Goal: Information Seeking & Learning: Learn about a topic

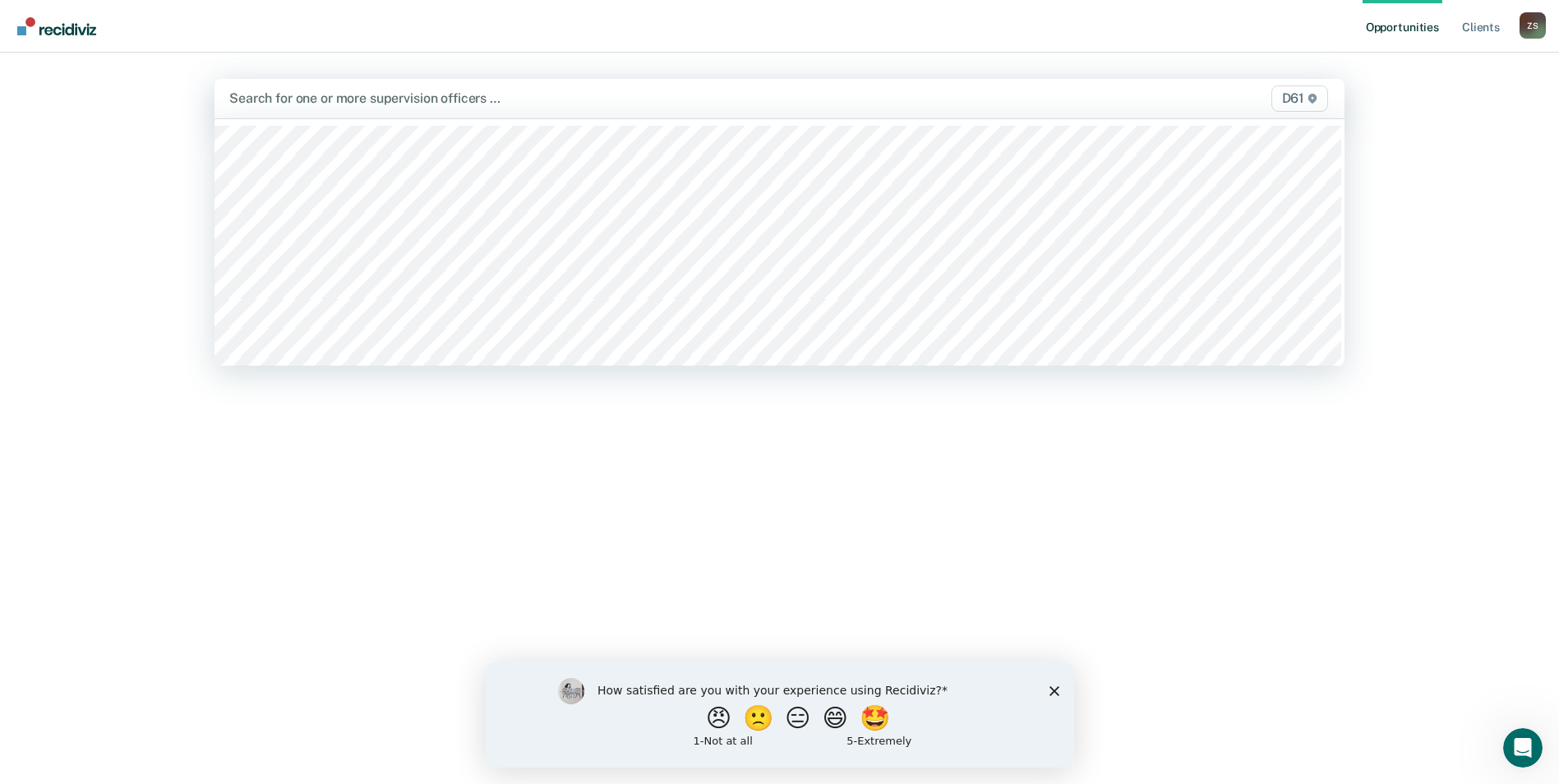
click at [528, 90] on div at bounding box center [613, 98] width 769 height 19
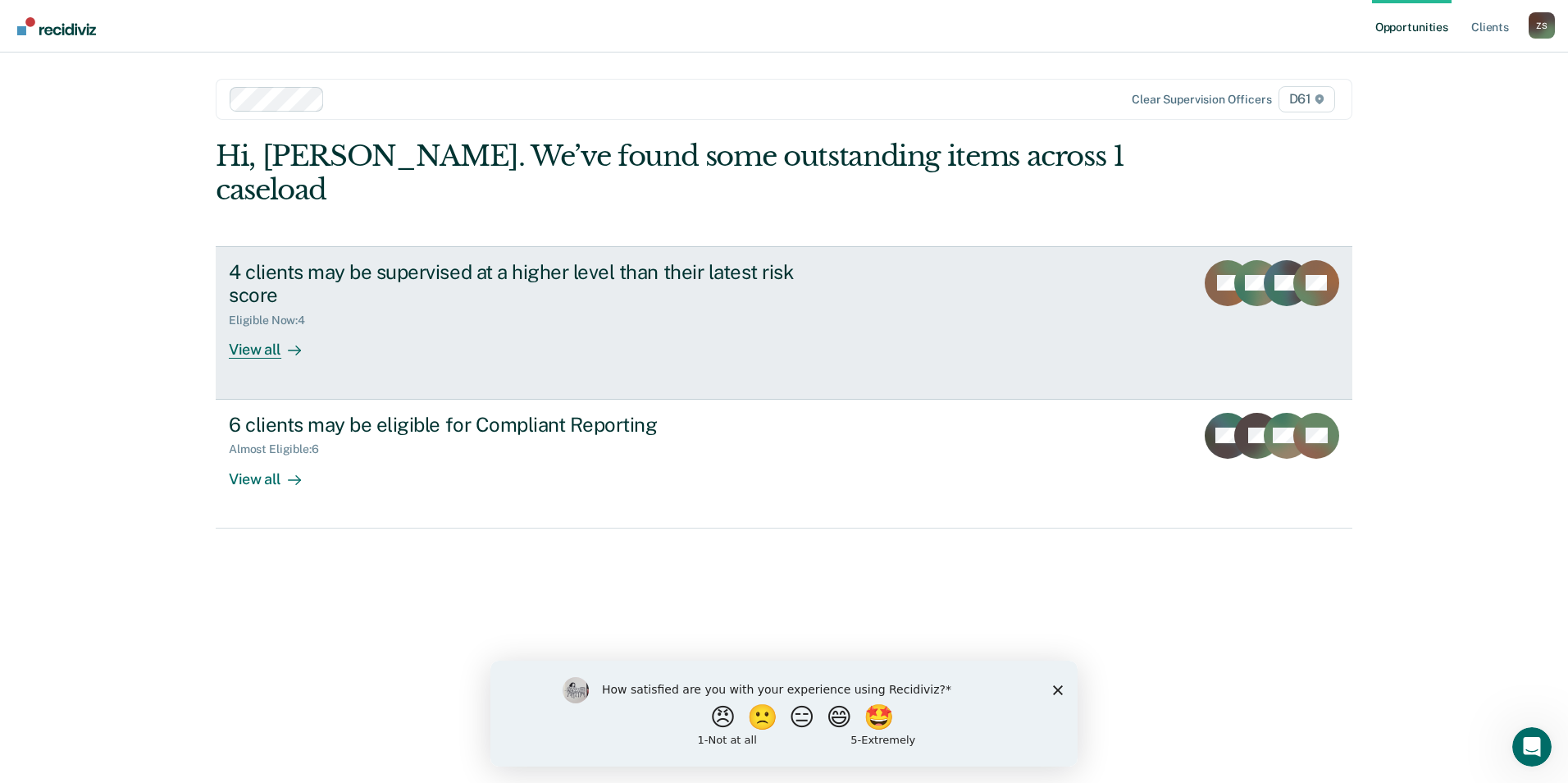
click at [259, 328] on div "View all" at bounding box center [275, 343] width 92 height 32
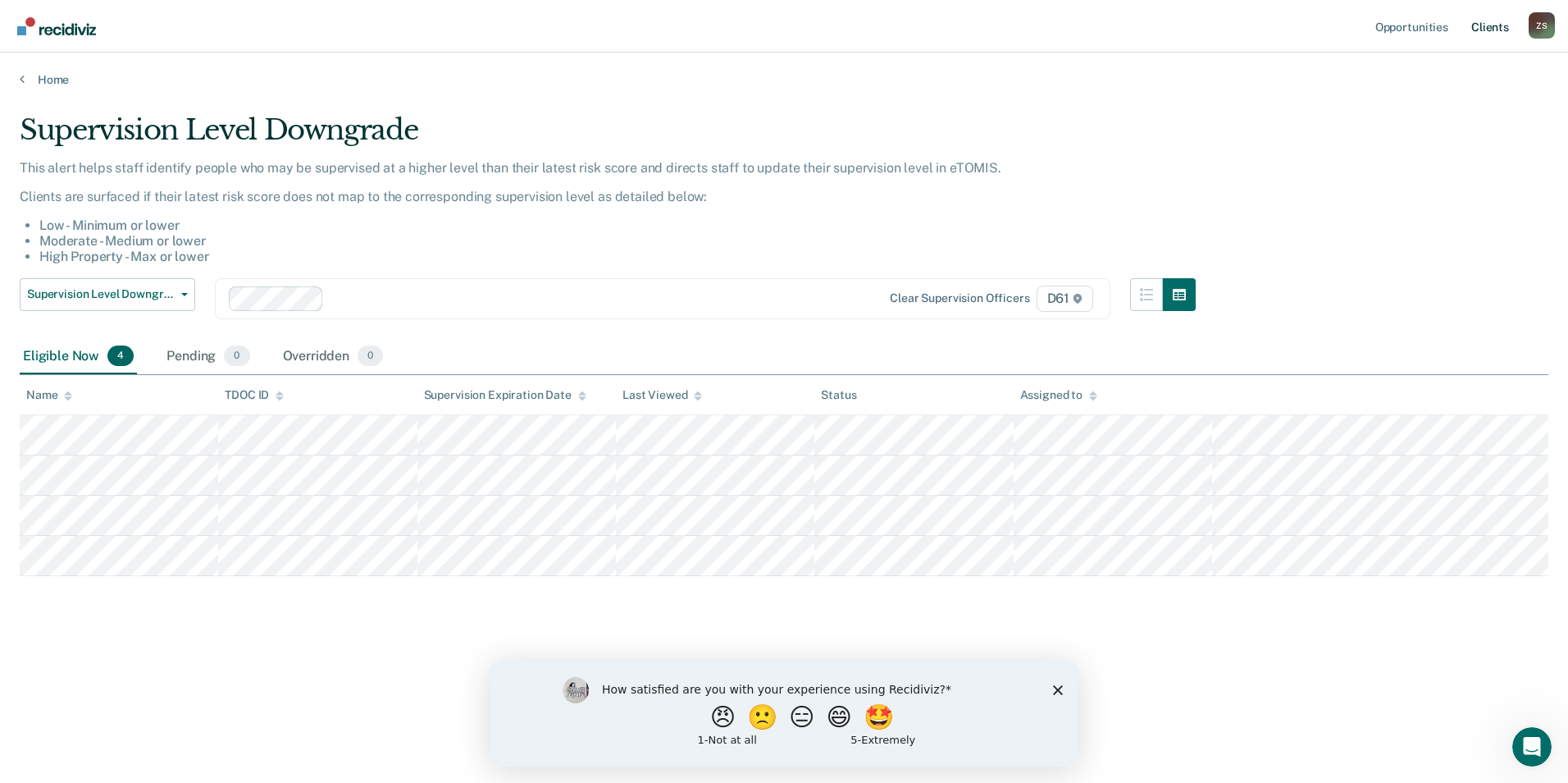
click at [1503, 29] on link "Client s" at bounding box center [1489, 26] width 44 height 53
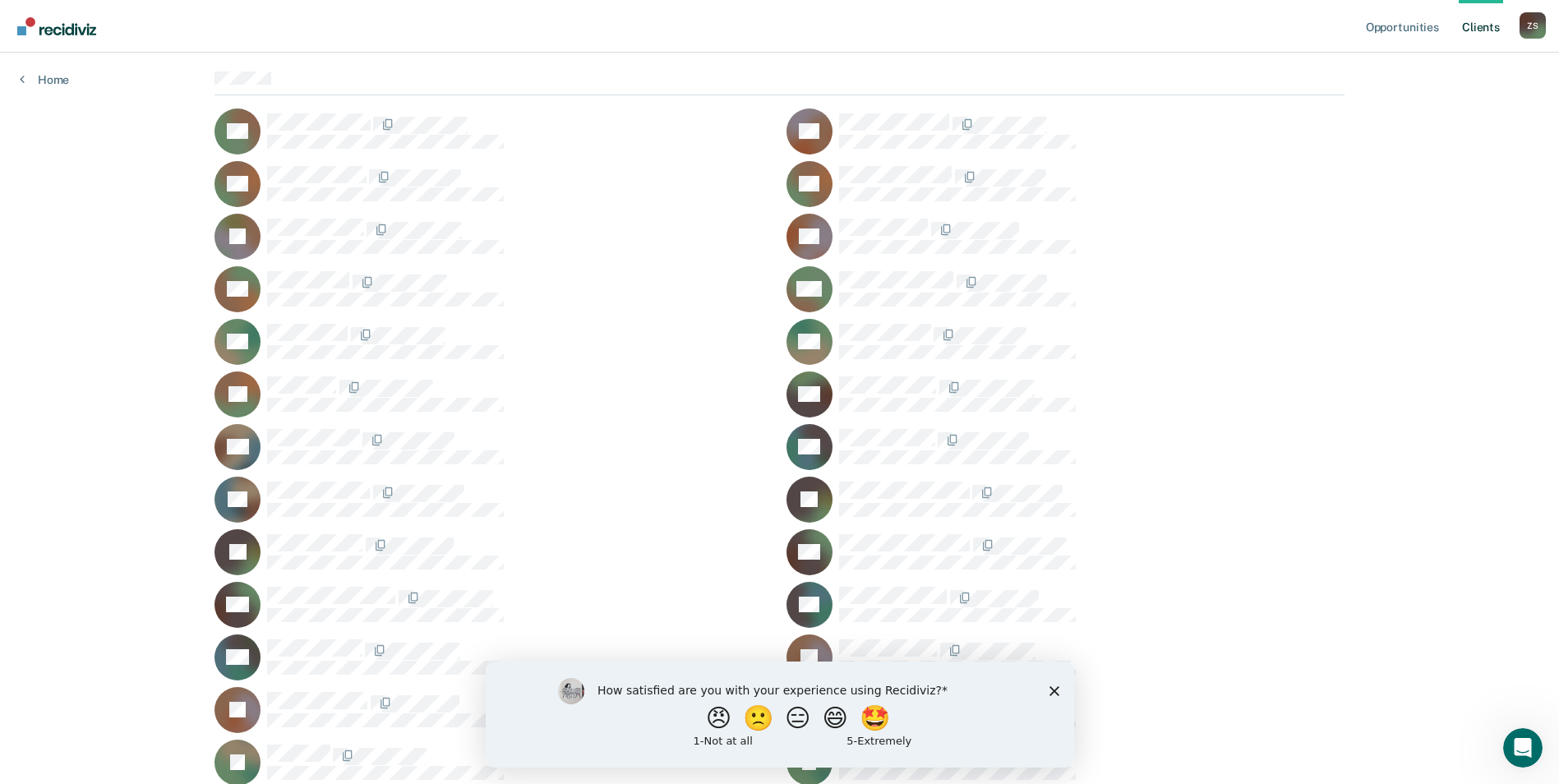
scroll to position [164, 0]
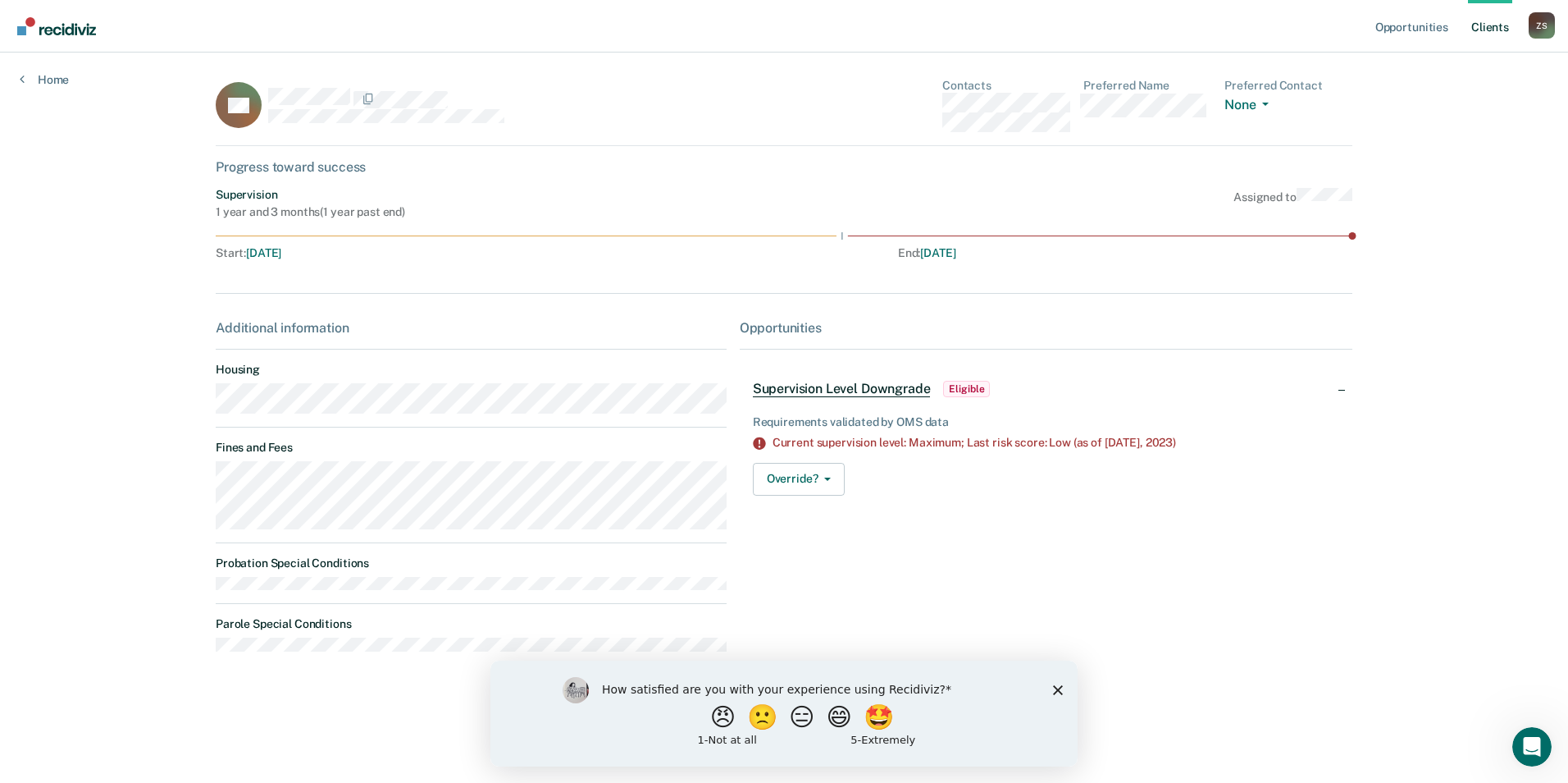
click at [1053, 692] on icon "Close survey" at bounding box center [1057, 689] width 10 height 10
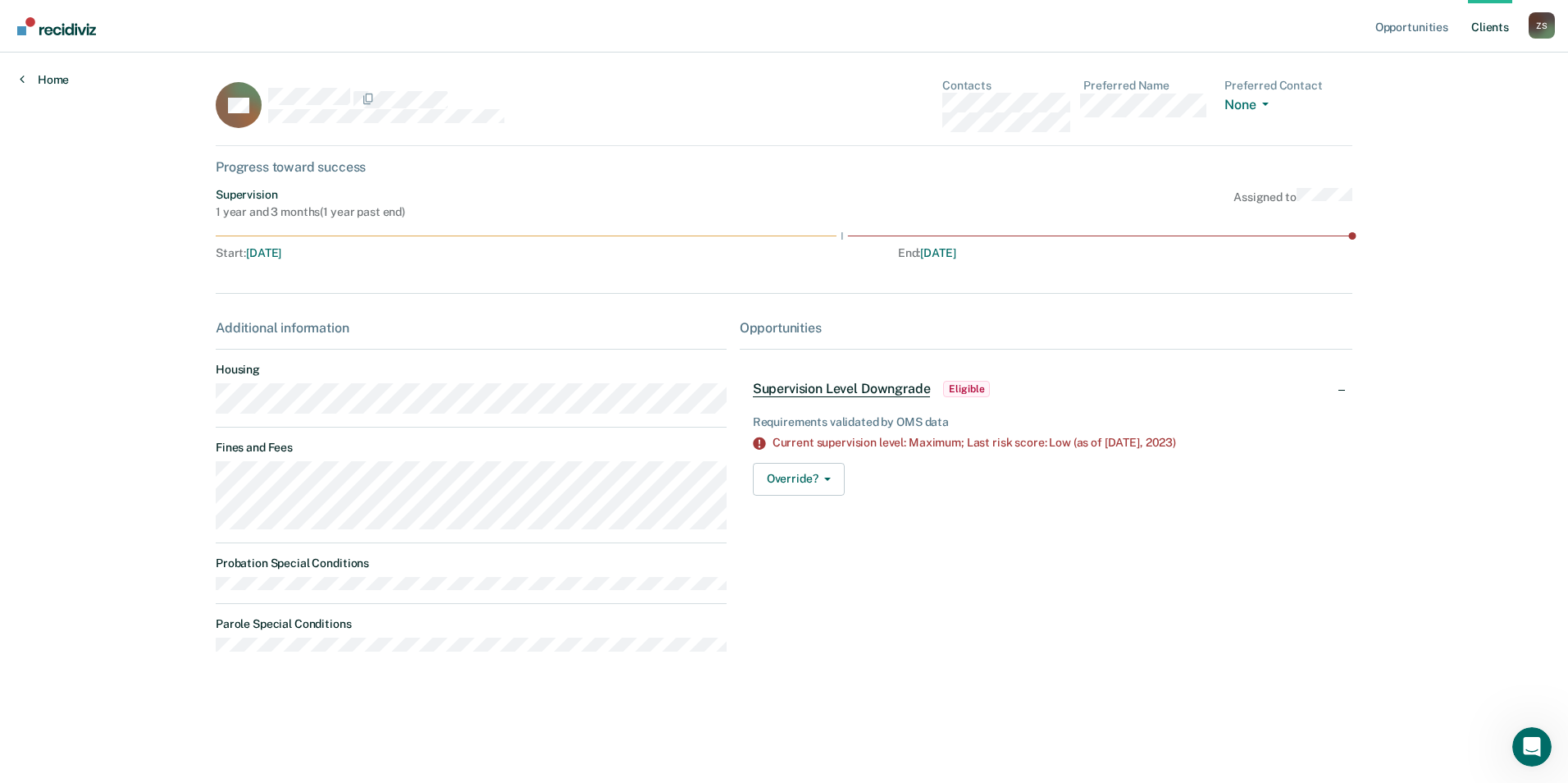
click at [28, 79] on link "Home" at bounding box center [44, 79] width 49 height 14
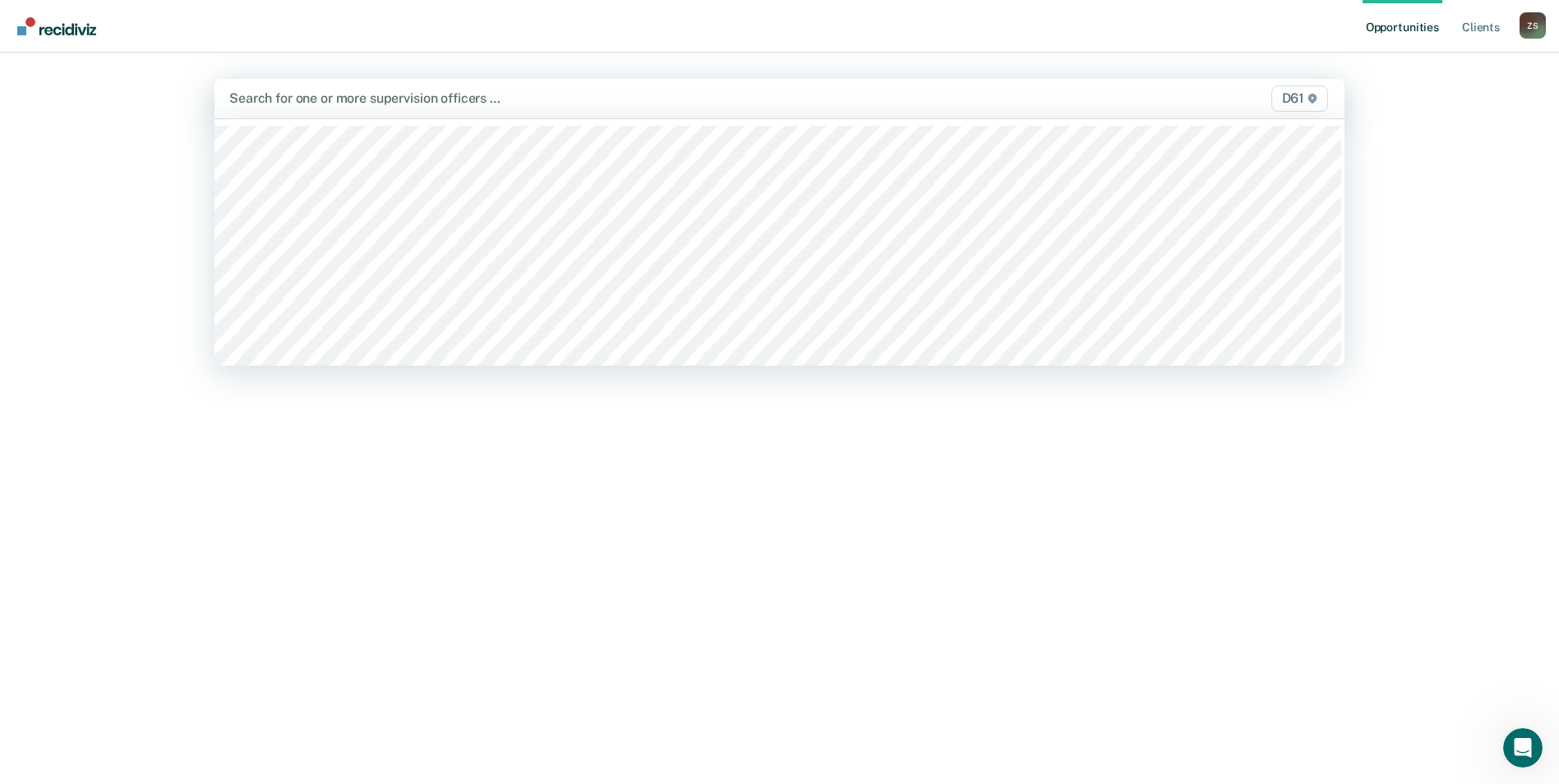
click at [476, 102] on div at bounding box center [613, 98] width 769 height 19
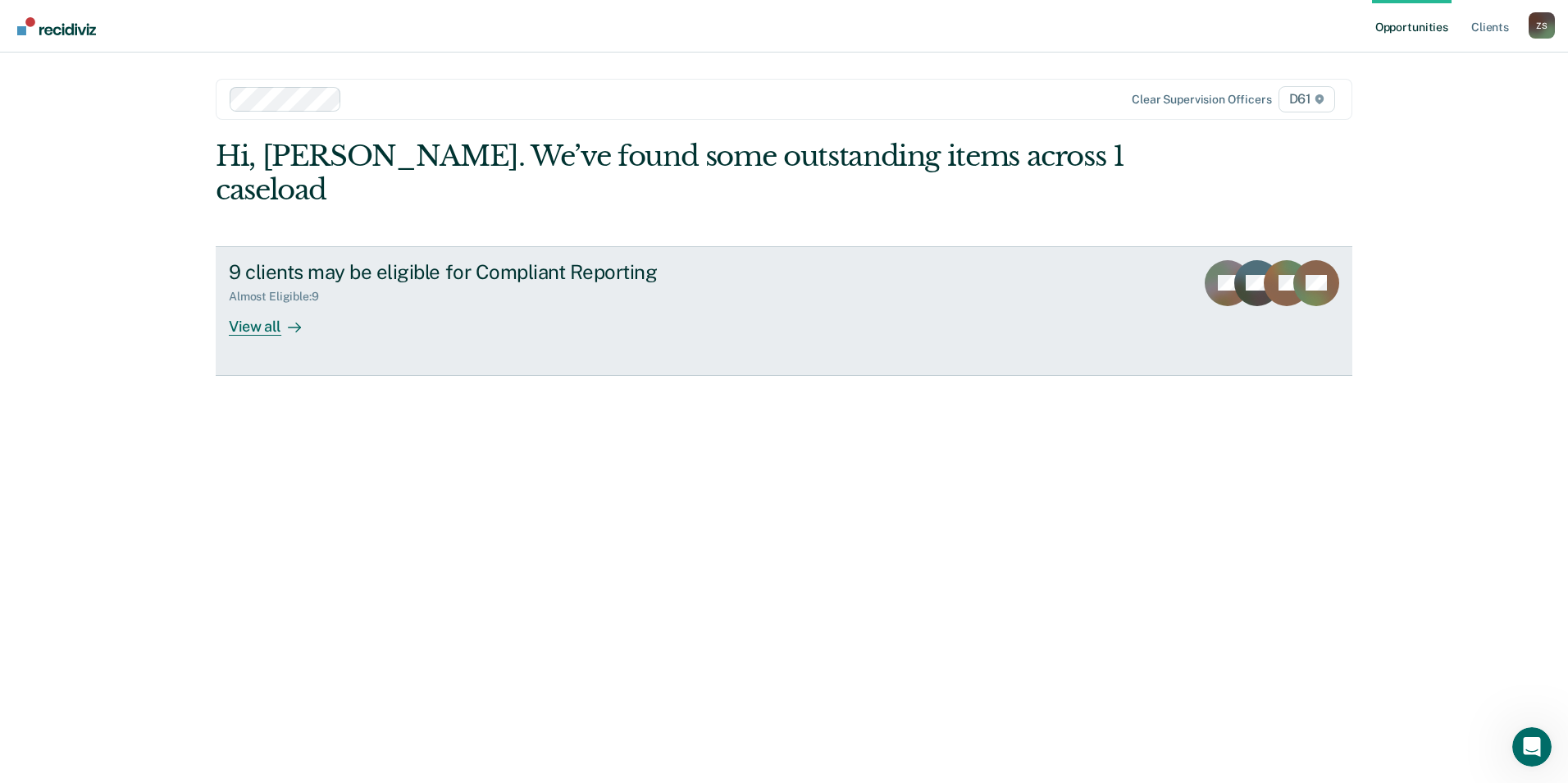
click at [253, 304] on div "View all" at bounding box center [275, 319] width 92 height 32
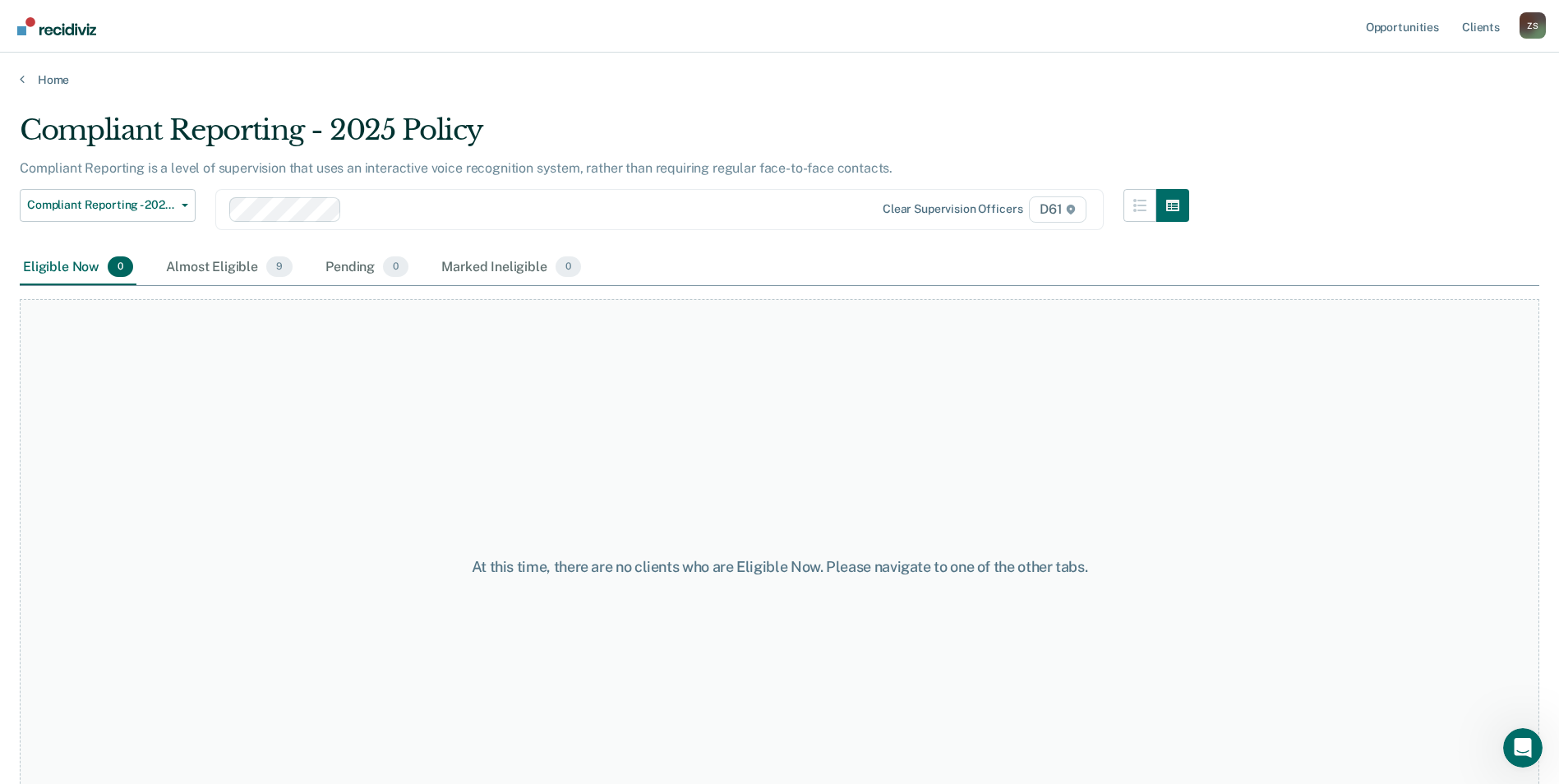
scroll to position [49, 0]
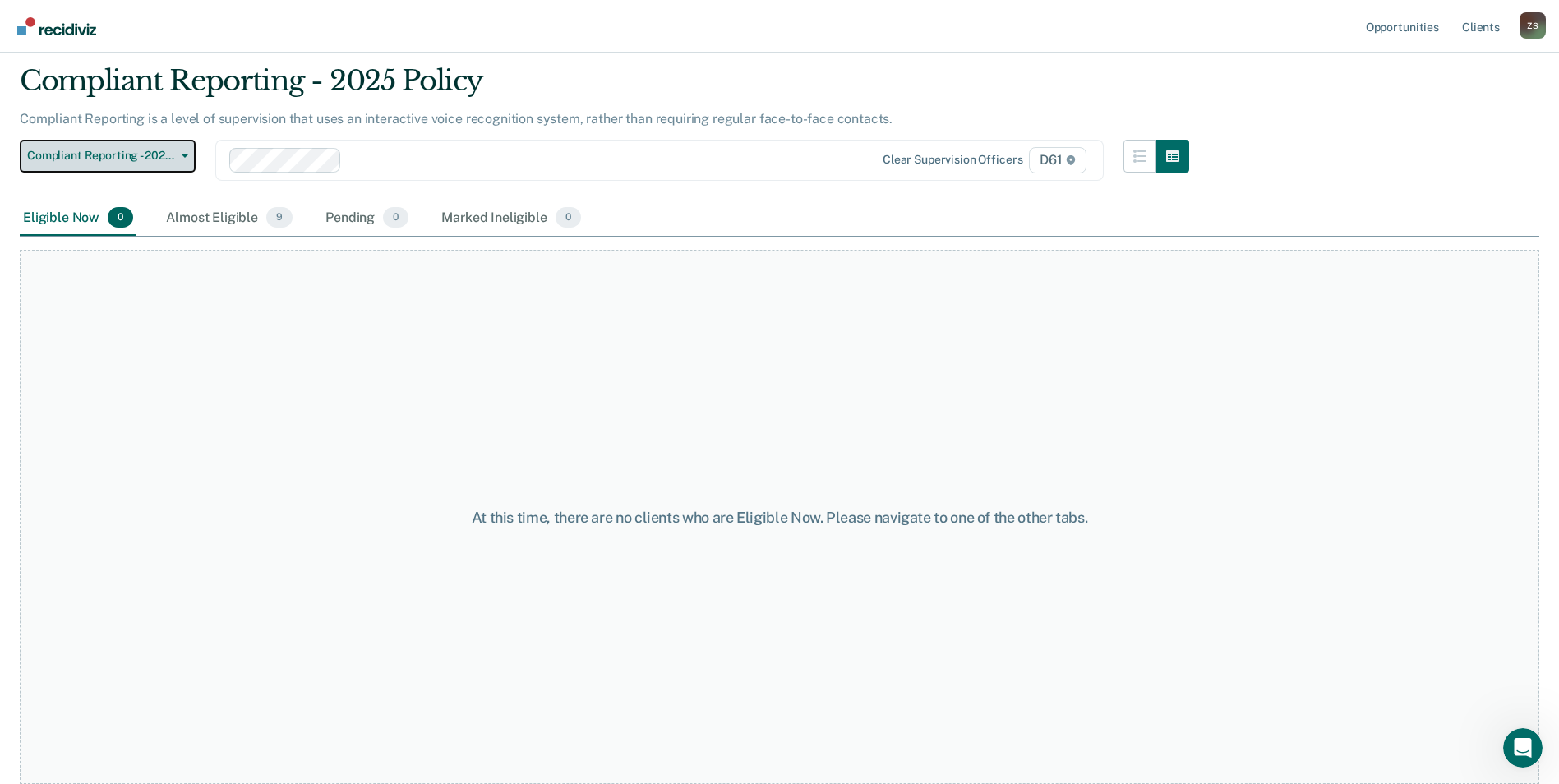
click at [141, 156] on span "Compliant Reporting - 2025 Policy" at bounding box center [101, 155] width 148 height 14
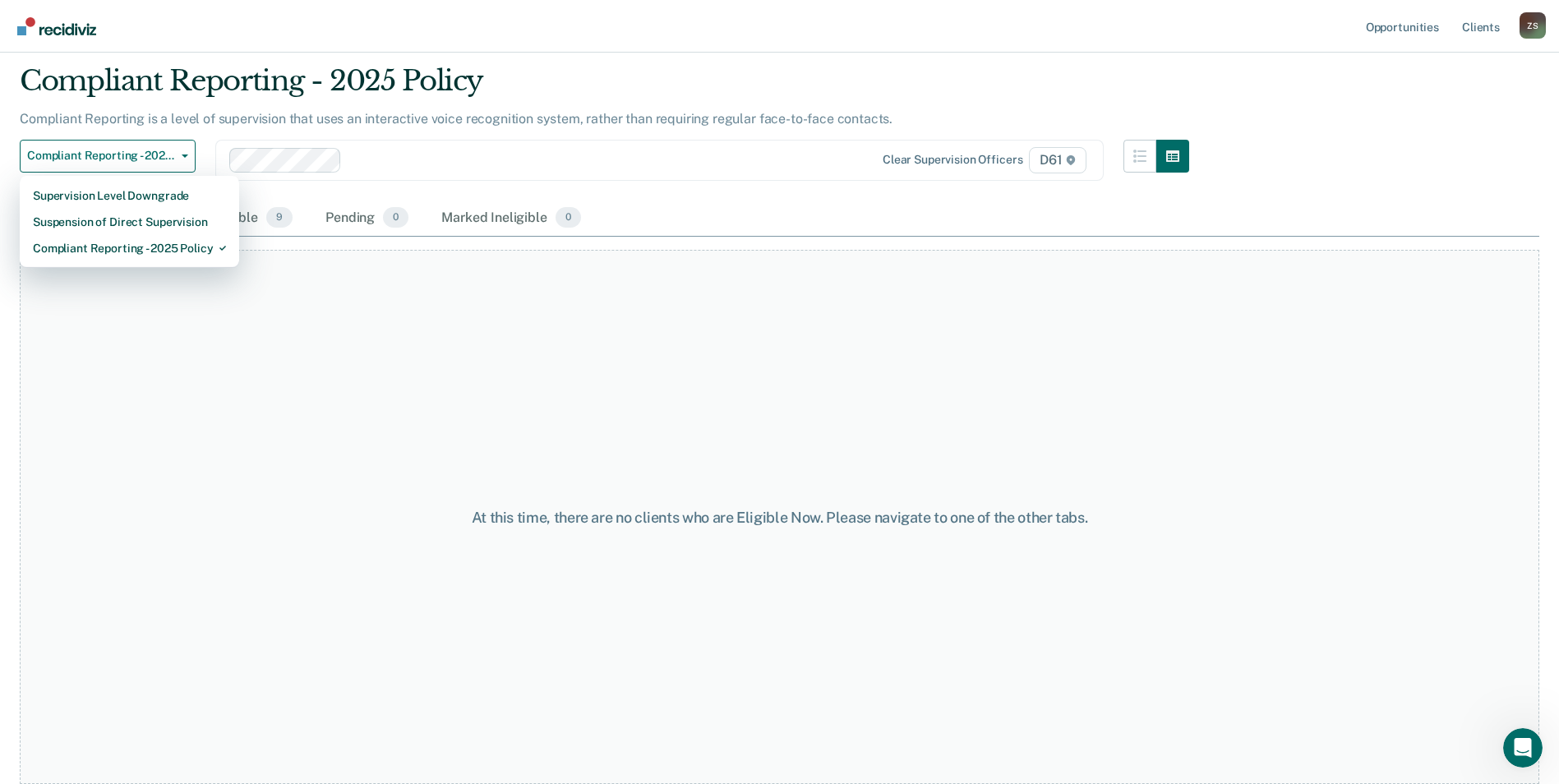
click at [699, 388] on div "At this time, there are no clients who are Eligible Now. Please navigate to one…" at bounding box center [780, 516] width 1520 height 534
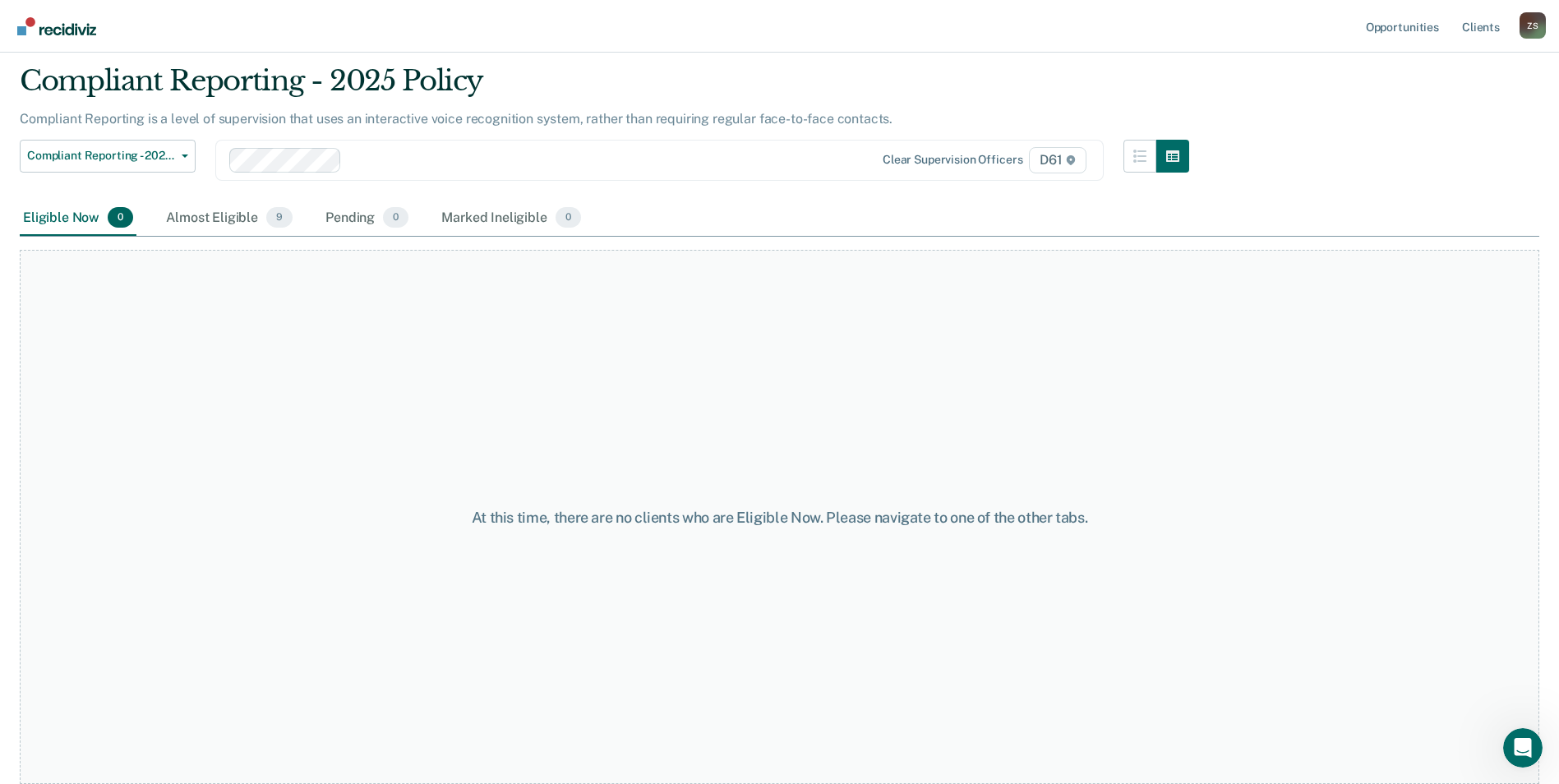
click at [48, 220] on div "Eligible Now 0" at bounding box center [79, 219] width 117 height 36
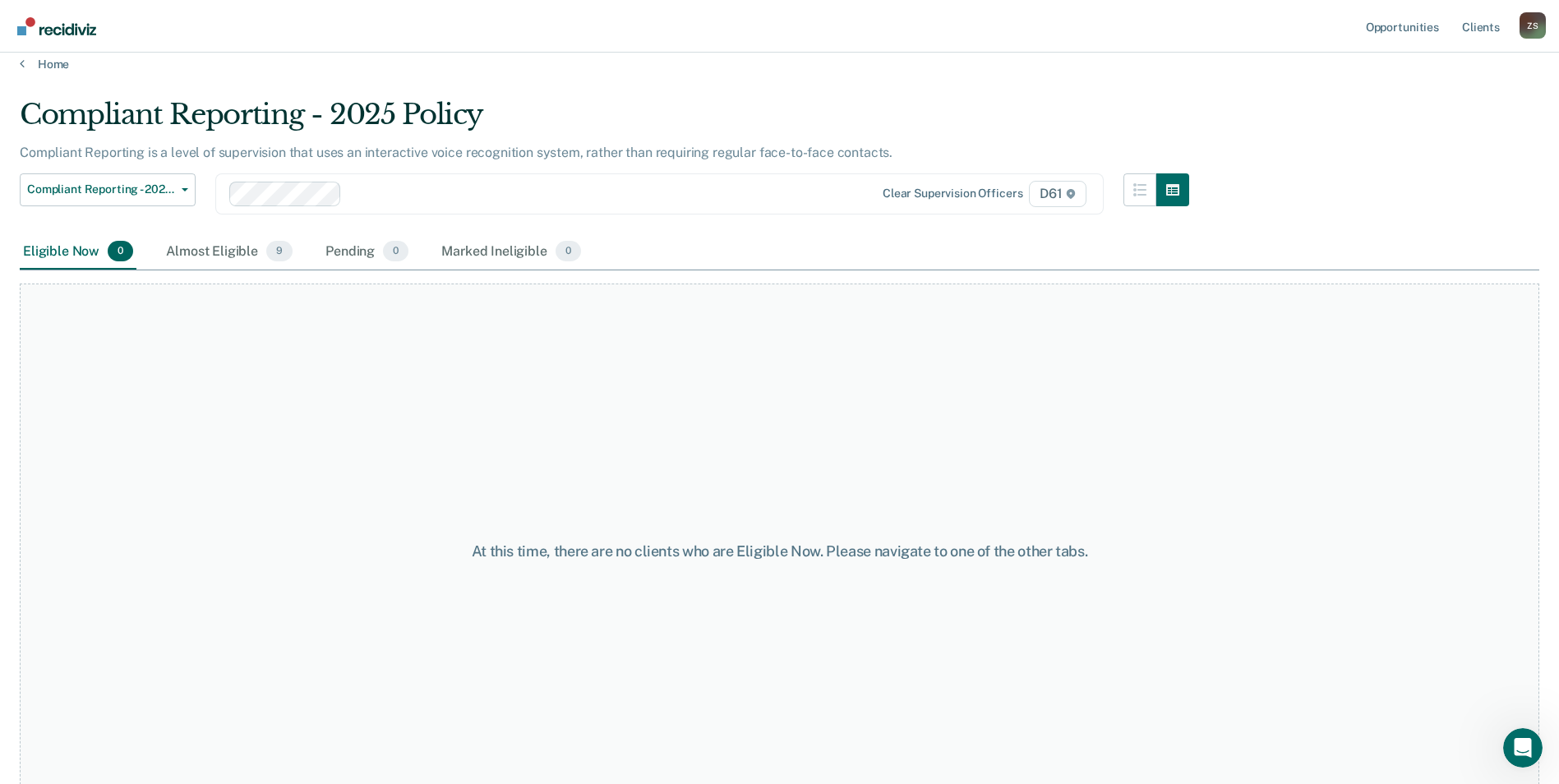
scroll to position [0, 0]
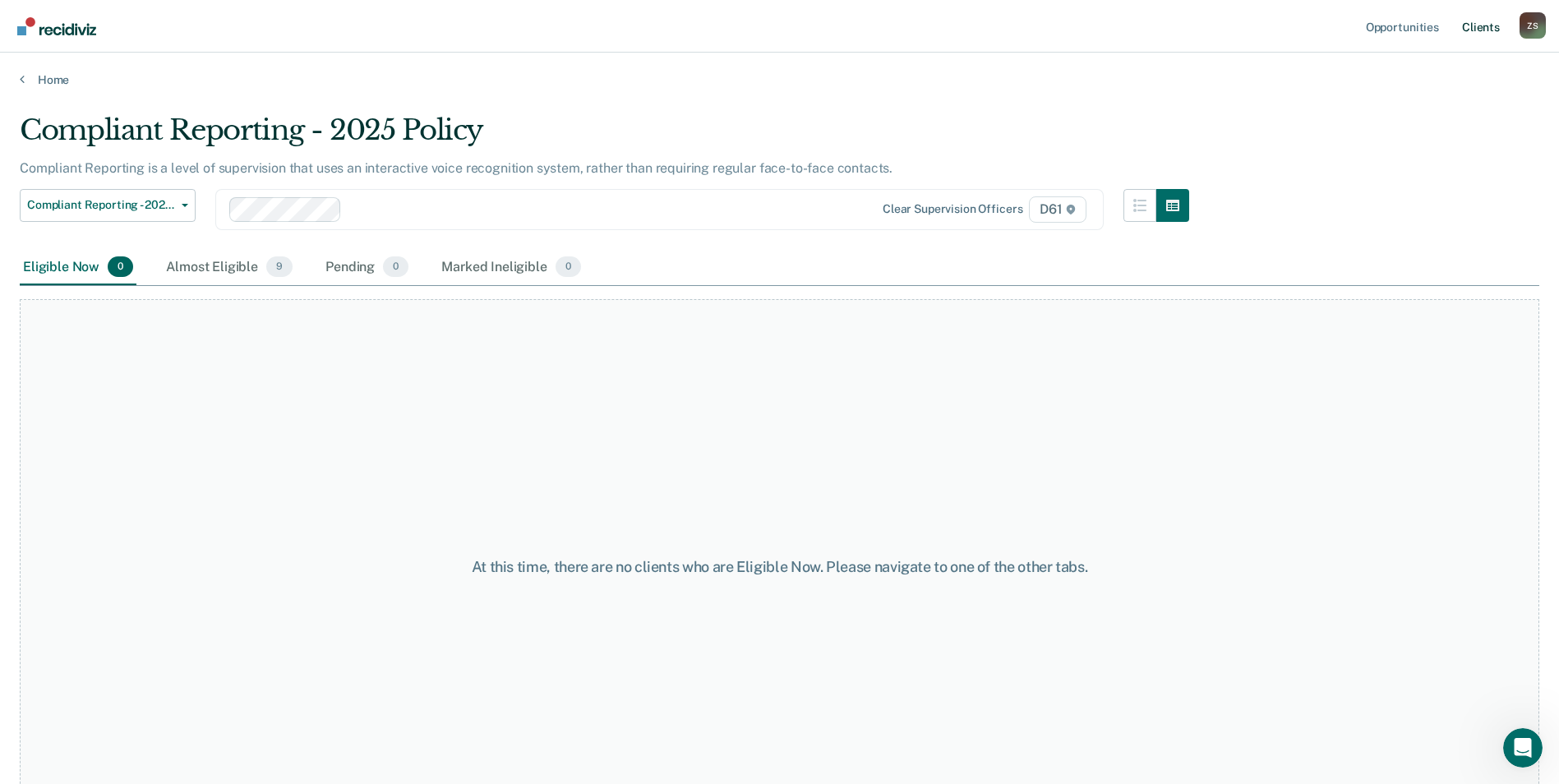
click at [1475, 21] on link "Client s" at bounding box center [1480, 26] width 44 height 53
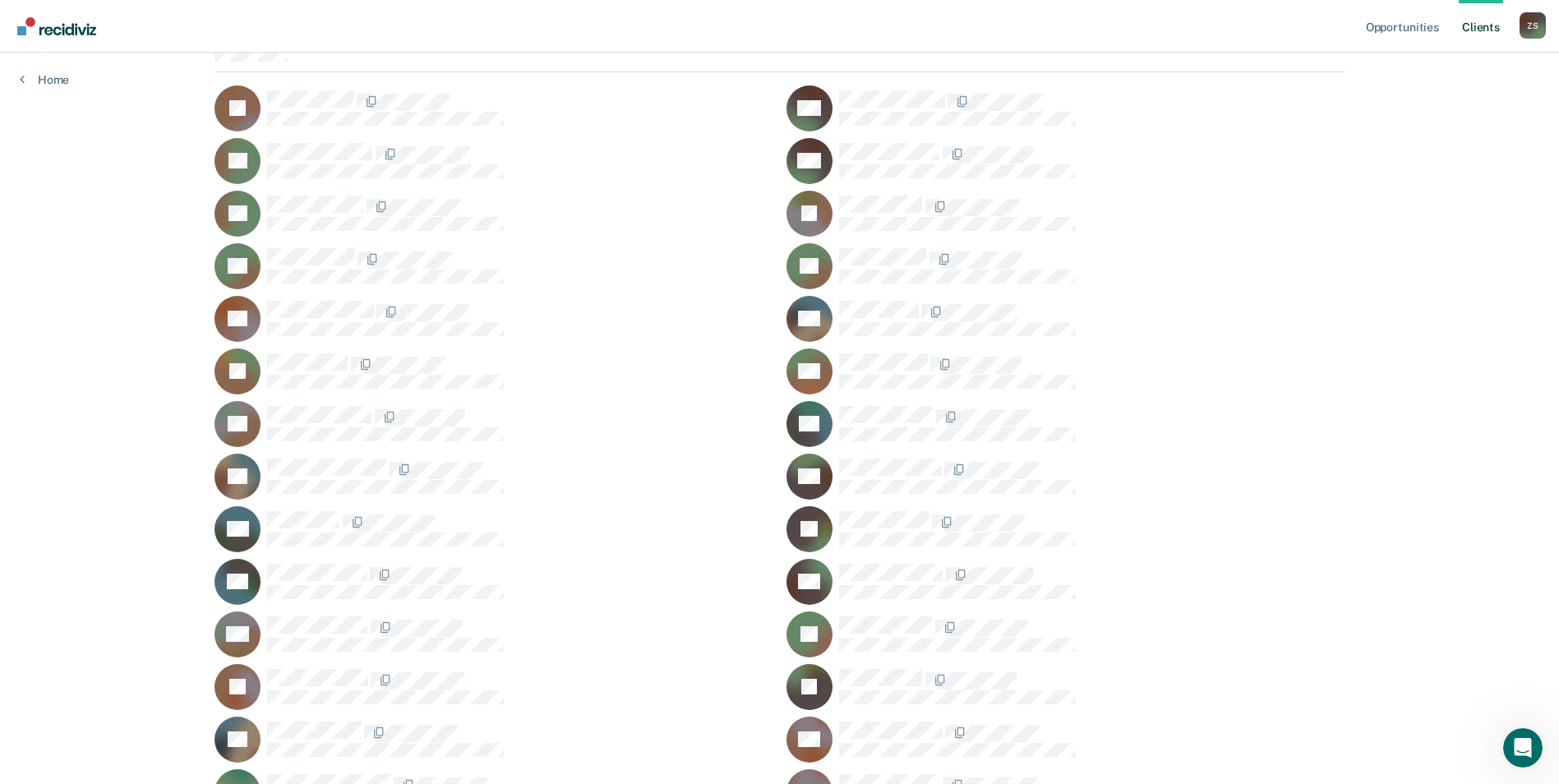
scroll to position [247, 0]
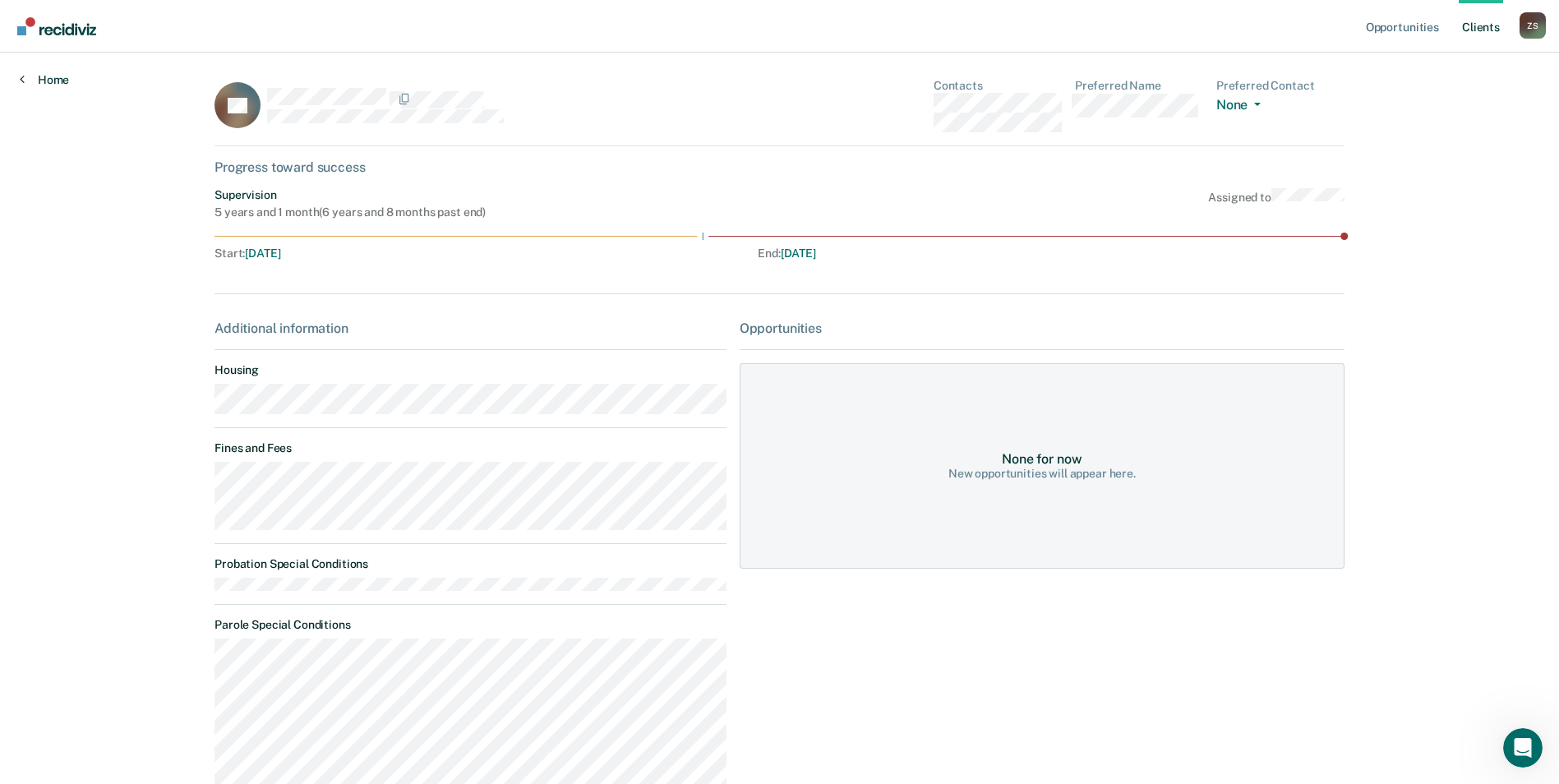
click at [56, 82] on link "Home" at bounding box center [44, 79] width 49 height 14
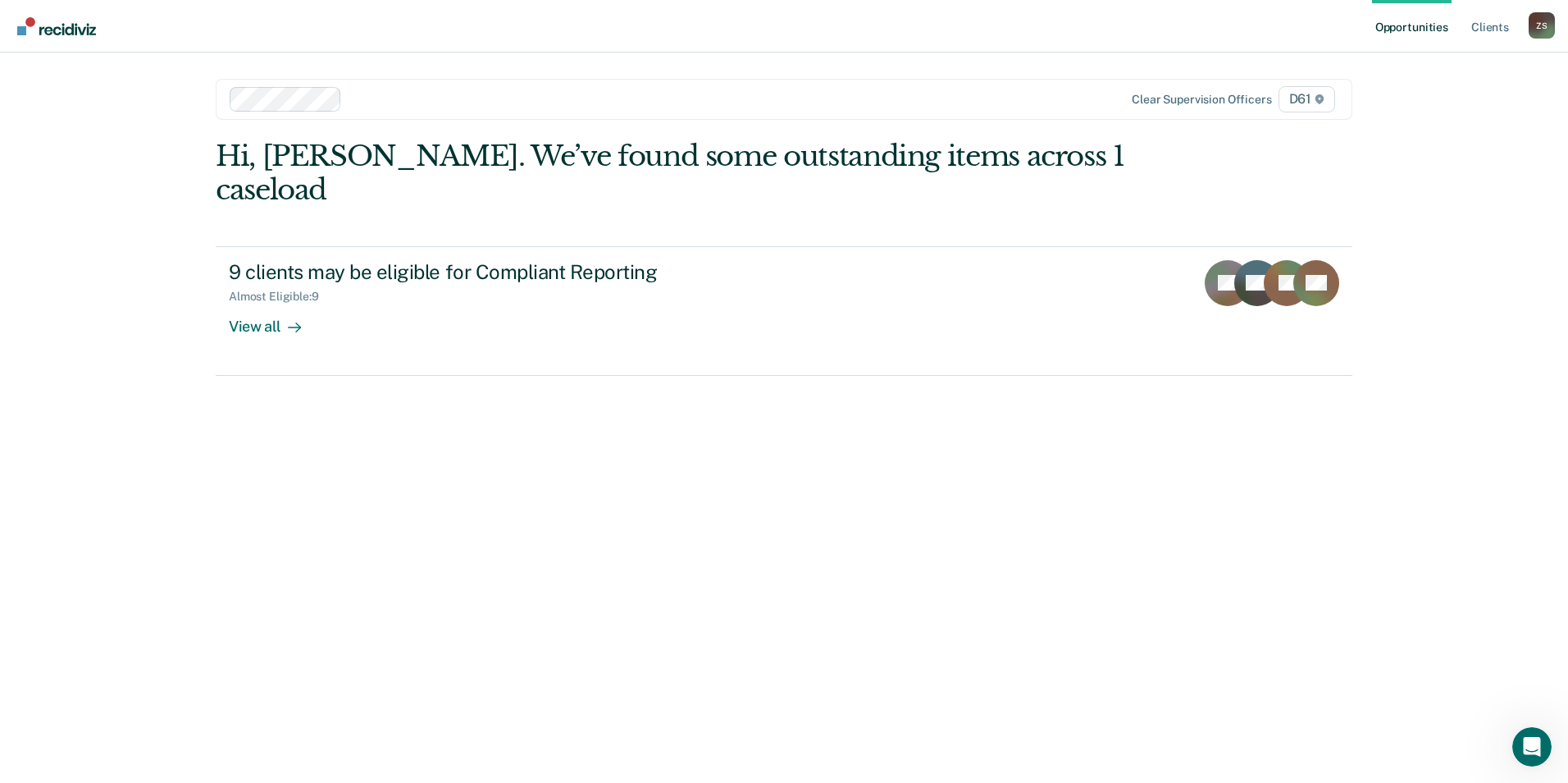
click at [1391, 33] on link "Opportunities" at bounding box center [1411, 26] width 80 height 53
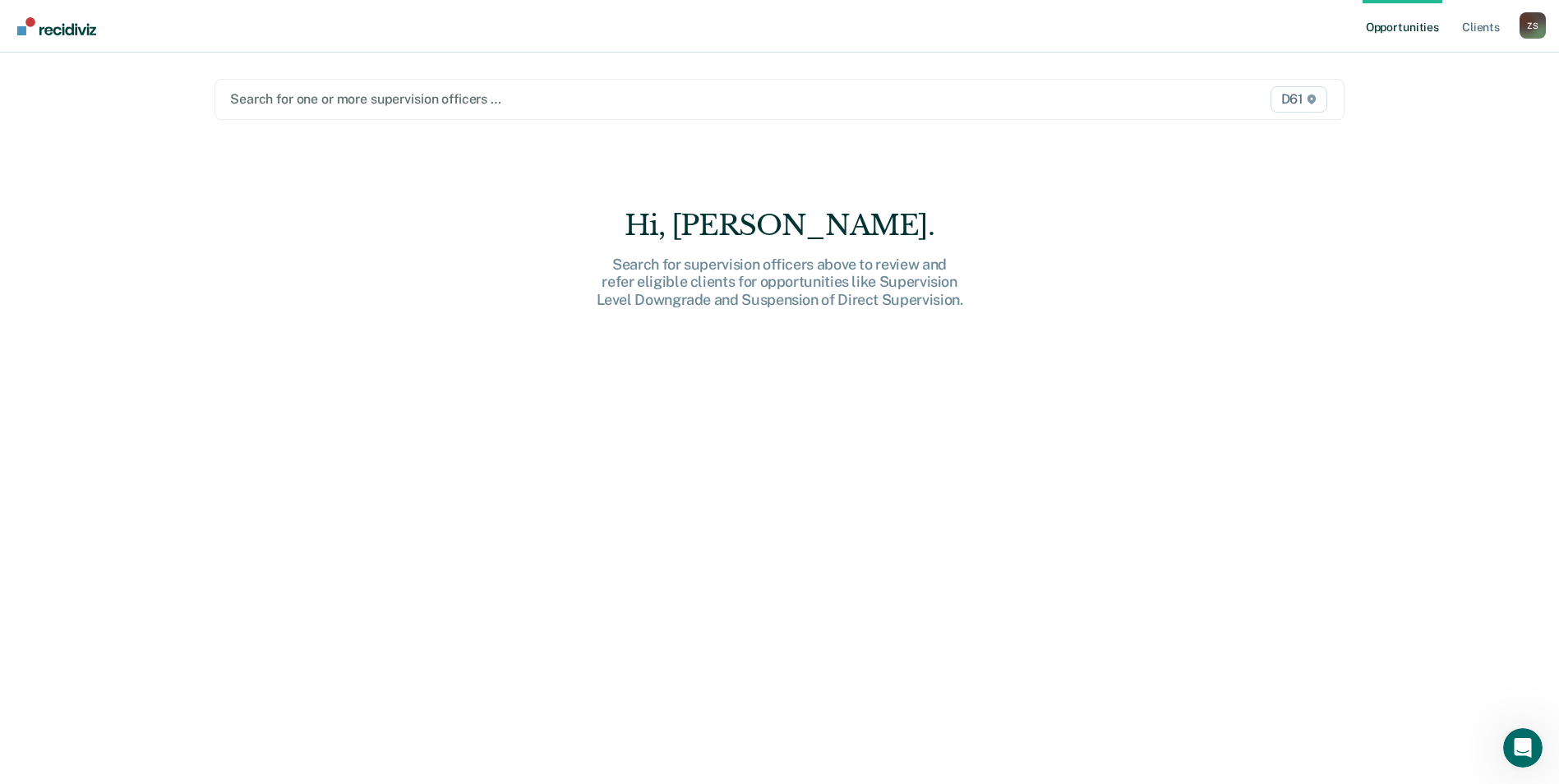
click at [1395, 31] on link "Opportunities" at bounding box center [1402, 26] width 80 height 53
click at [1302, 103] on span "D61" at bounding box center [1298, 99] width 57 height 26
click at [1476, 171] on div "Opportunities Client s [PERSON_NAME] Z S Profile How it works Log Out Search fo…" at bounding box center [780, 392] width 1559 height 784
click at [1315, 97] on icon at bounding box center [1311, 99] width 9 height 10
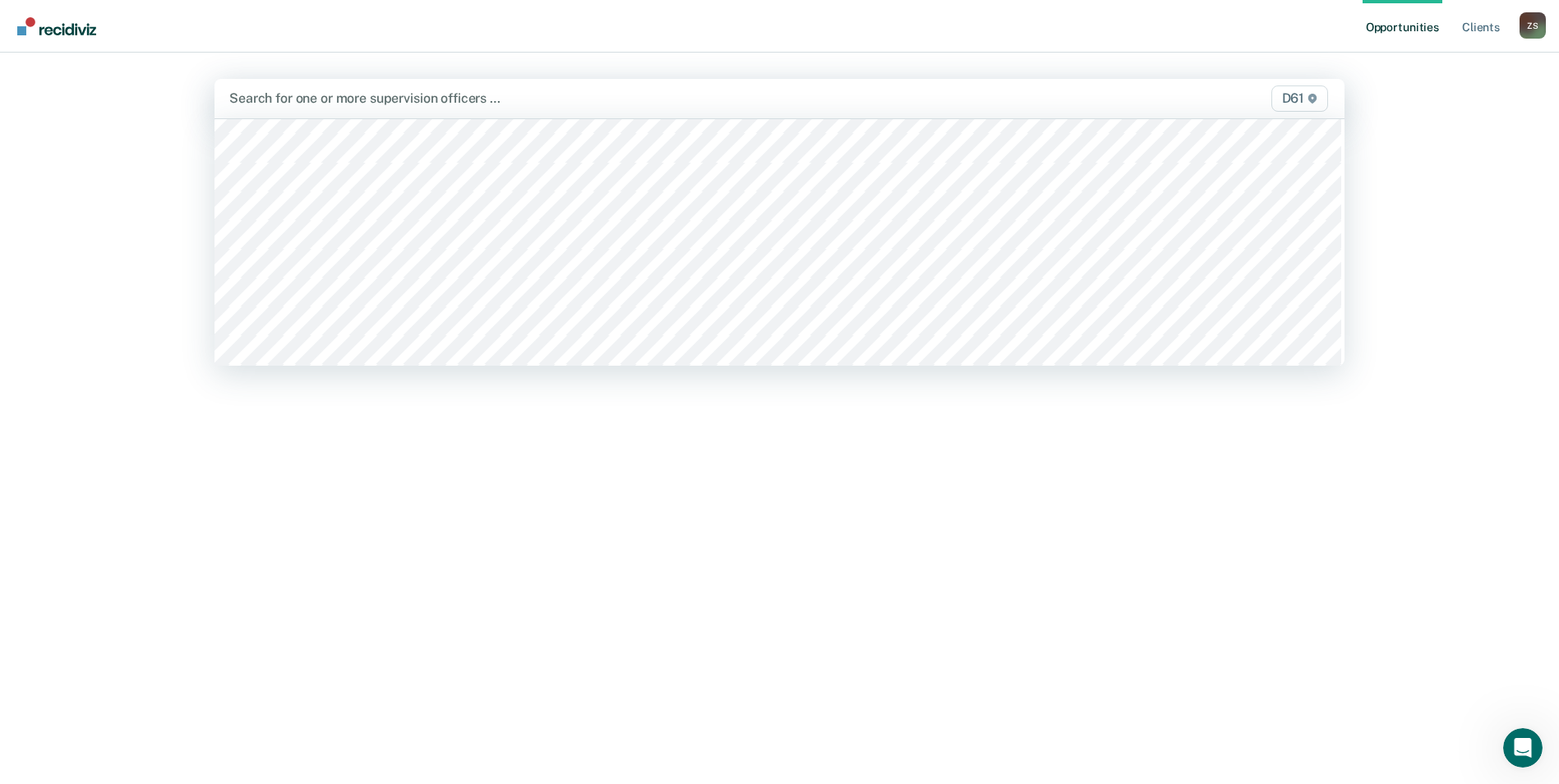
scroll to position [164, 0]
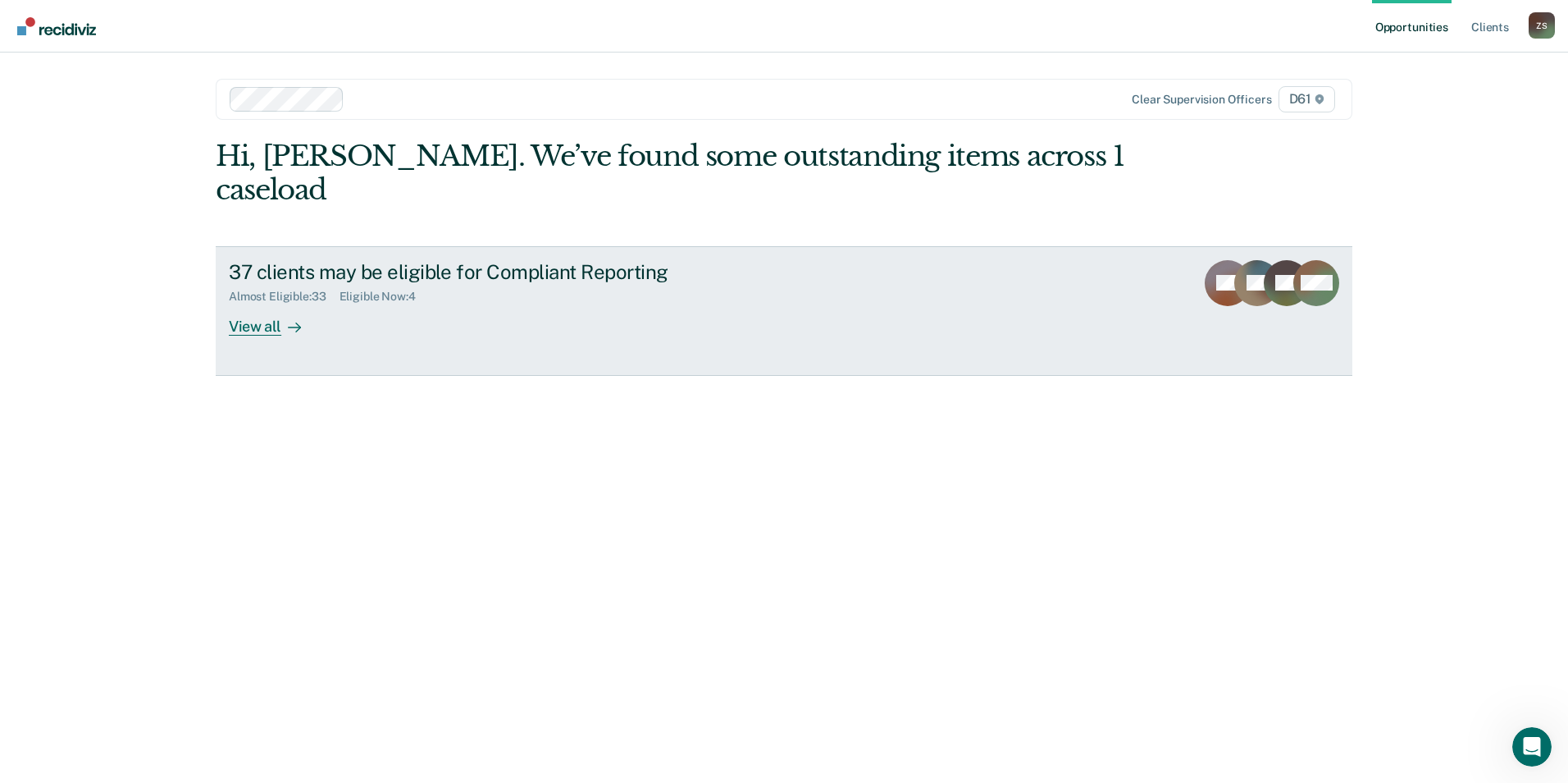
click at [265, 304] on div "View all" at bounding box center [275, 319] width 92 height 32
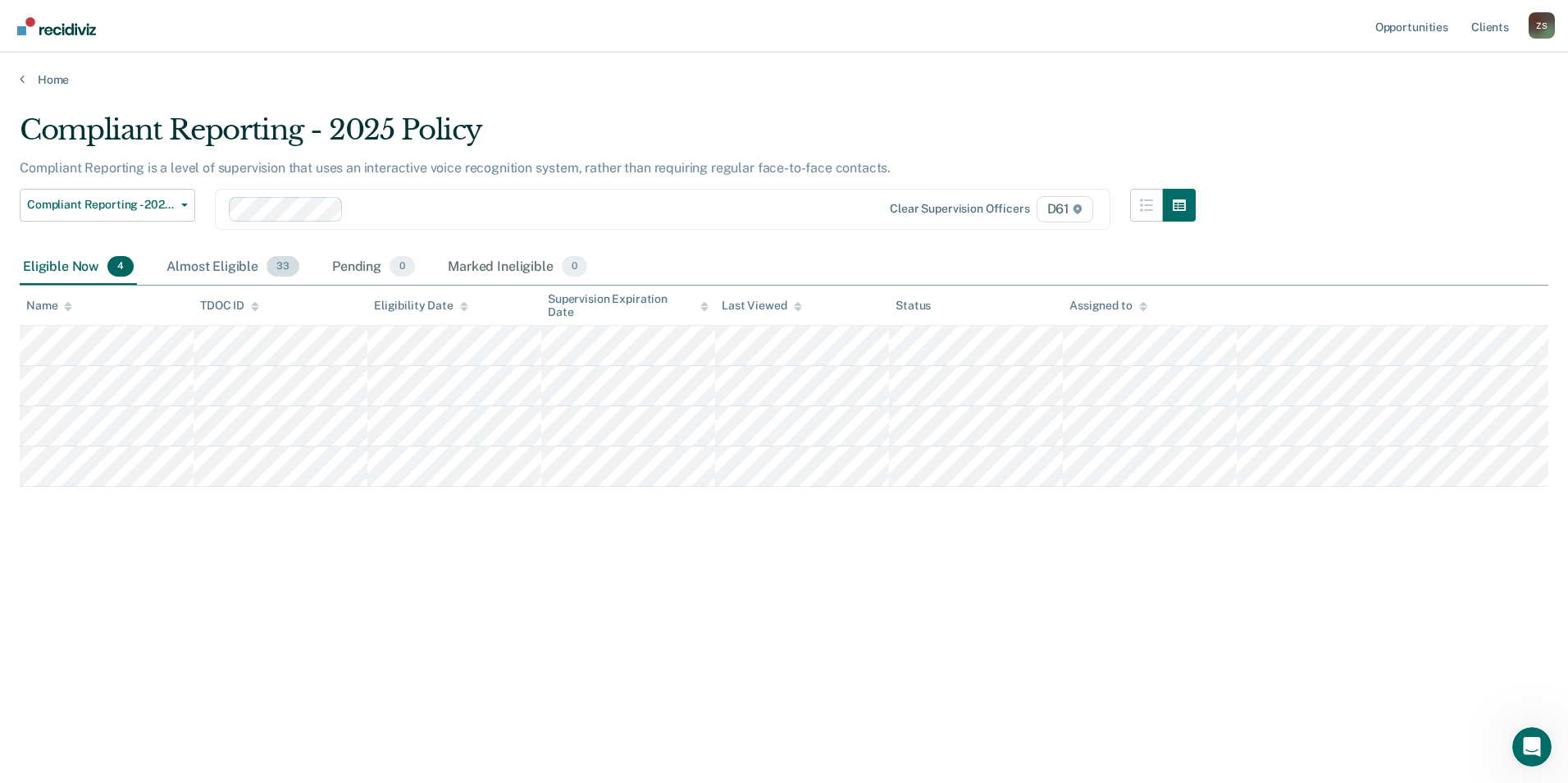
click at [234, 270] on div "Almost Eligible 33" at bounding box center [233, 267] width 140 height 36
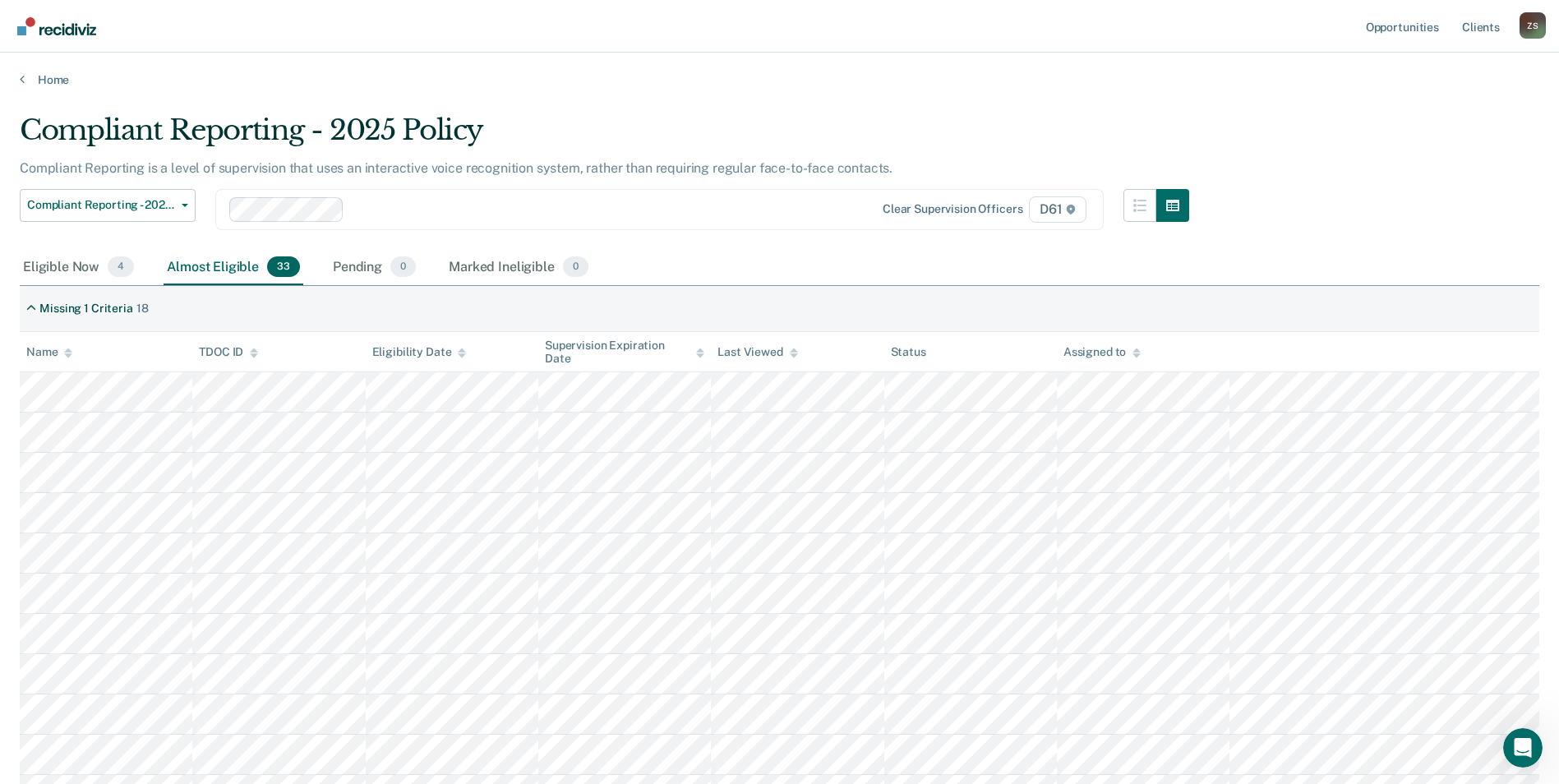
click at [1532, 27] on div "Z S" at bounding box center [1532, 25] width 26 height 26
click at [1441, 114] on link "Log Out" at bounding box center [1467, 107] width 132 height 14
